Goal: Information Seeking & Learning: Learn about a topic

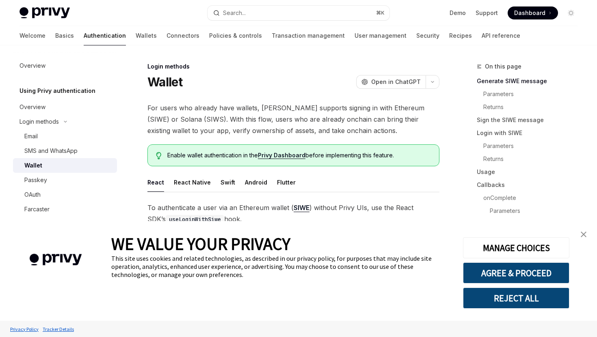
click at [292, 157] on link "Privy Dashboard" at bounding box center [281, 155] width 47 height 7
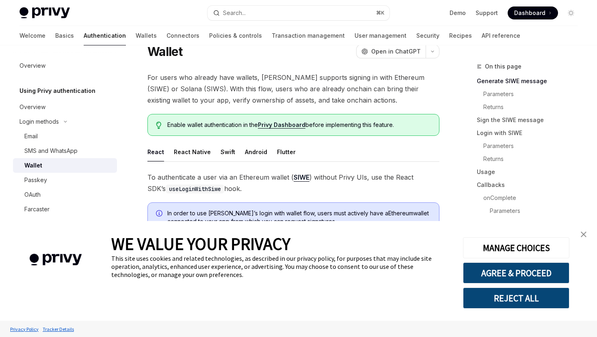
scroll to position [31, 0]
click at [575, 234] on div "MANAGE CHOICES AGREE & PROCEED REJECT ALL" at bounding box center [515, 271] width 130 height 100
click at [580, 232] on img "close banner" at bounding box center [583, 235] width 6 height 6
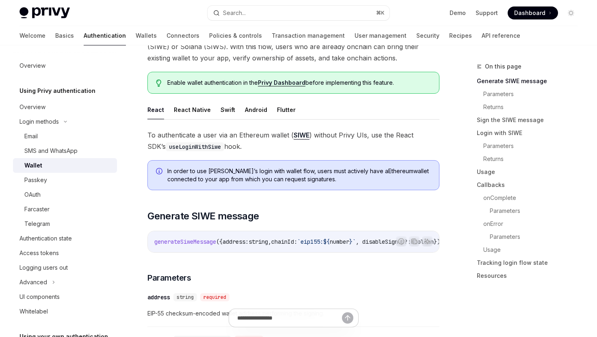
scroll to position [0, 0]
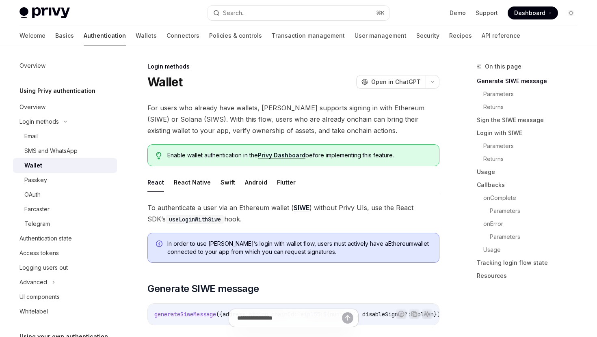
click at [553, 14] on span at bounding box center [532, 12] width 50 height 13
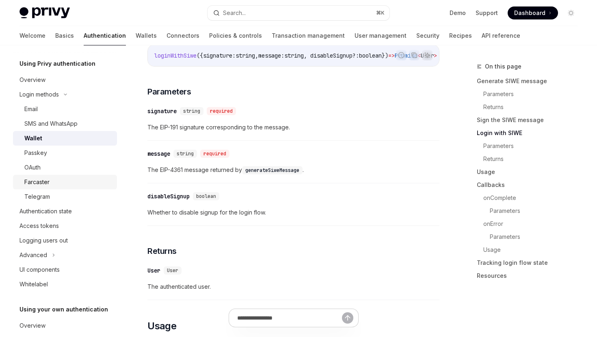
scroll to position [51, 0]
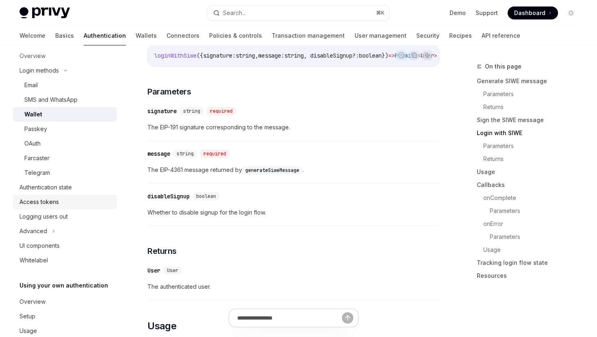
click at [57, 204] on div "Access tokens" at bounding box center [38, 202] width 39 height 10
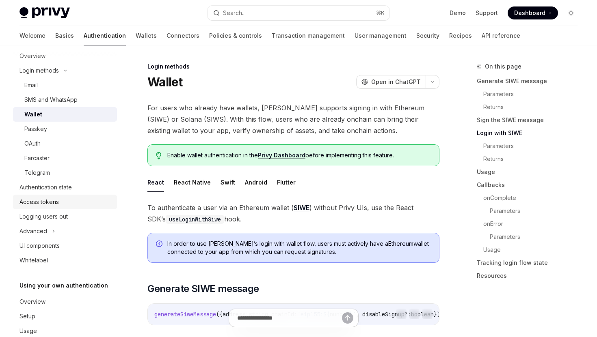
type textarea "*"
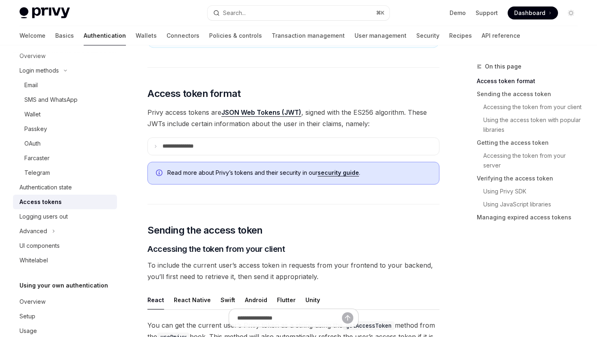
scroll to position [240, 0]
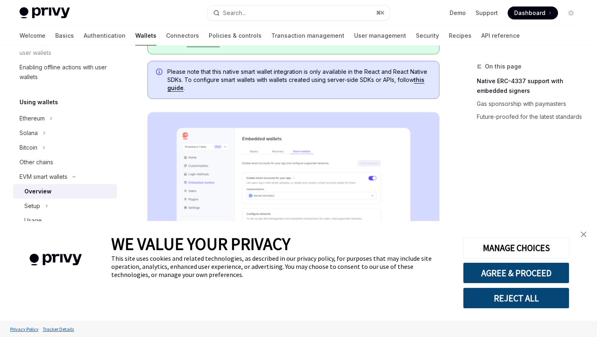
scroll to position [147, 0]
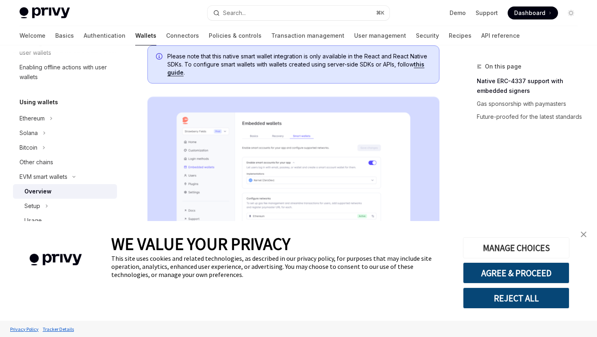
drag, startPoint x: 495, startPoint y: 245, endPoint x: 562, endPoint y: 245, distance: 67.4
click at [562, 245] on button "MANAGE CHOICES" at bounding box center [516, 247] width 106 height 21
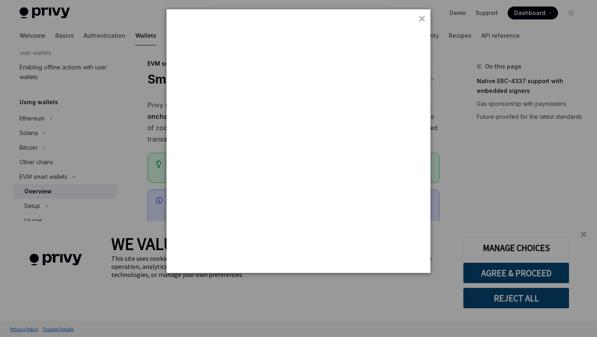
scroll to position [0, 0]
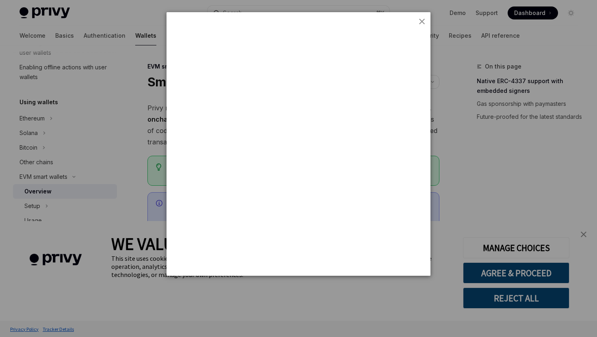
click at [586, 238] on div at bounding box center [298, 168] width 597 height 337
click at [584, 237] on div at bounding box center [298, 168] width 597 height 337
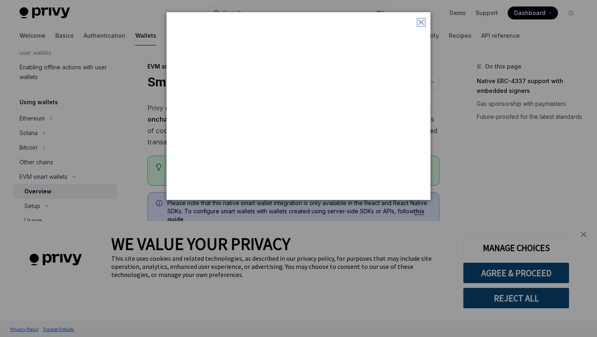
click at [419, 24] on img "close button" at bounding box center [421, 22] width 6 height 6
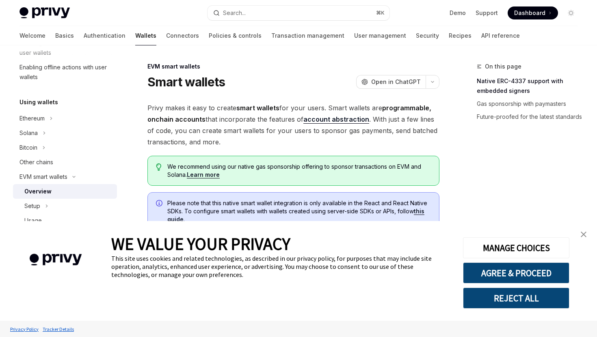
click at [587, 240] on link "close banner" at bounding box center [583, 234] width 16 height 16
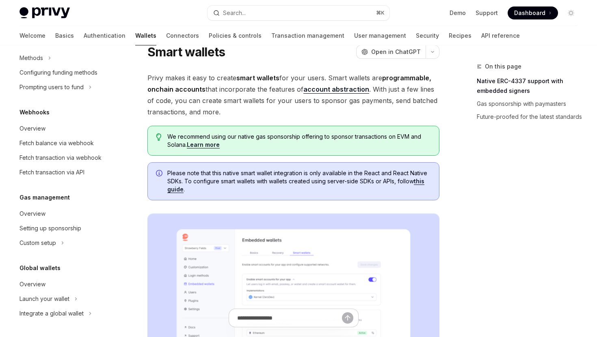
scroll to position [30, 0]
click at [56, 304] on div "Launch your wallet" at bounding box center [44, 299] width 50 height 10
type textarea "*"
